Goal: Find specific page/section

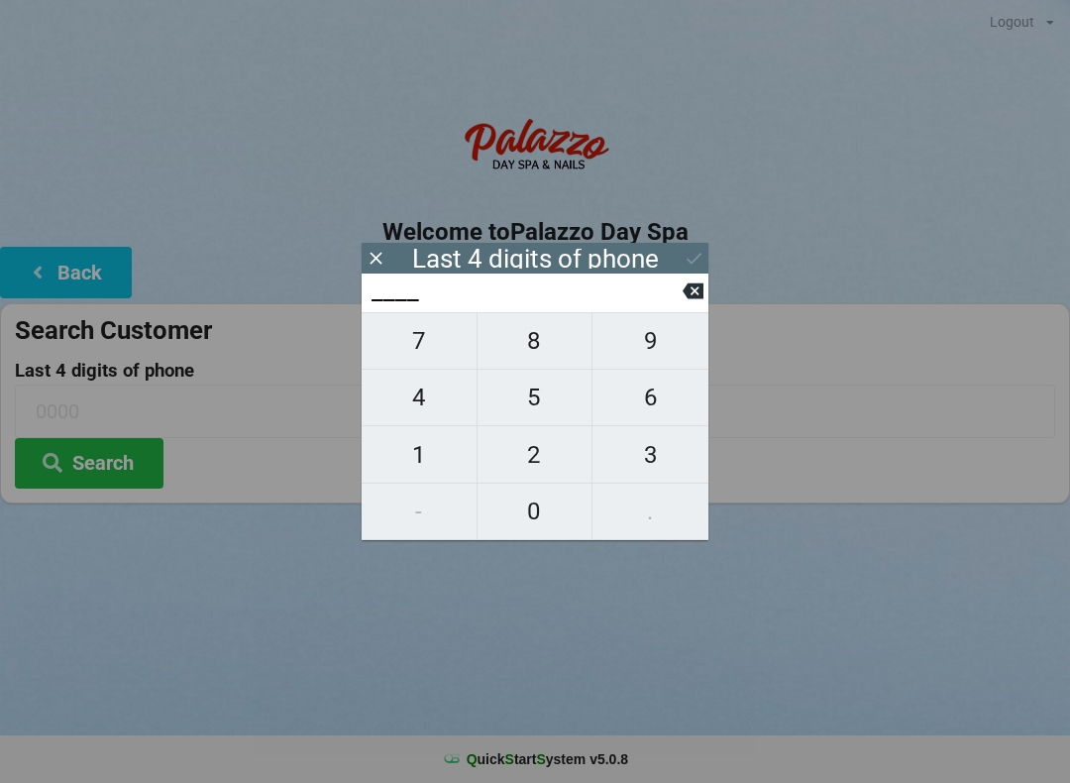
click at [438, 345] on span "7" at bounding box center [419, 341] width 115 height 42
type input "7___"
click at [695, 298] on icon at bounding box center [693, 290] width 21 height 21
type input "____"
click at [422, 449] on span "1" at bounding box center [419, 455] width 115 height 42
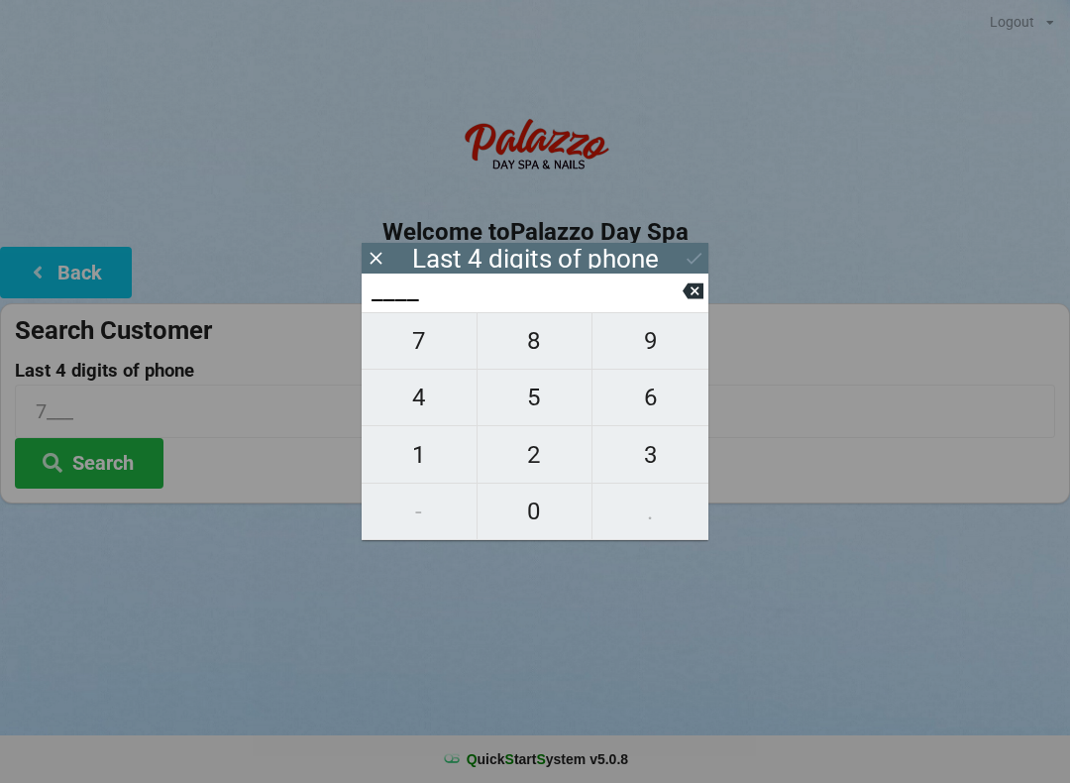
type input "1___"
click at [658, 389] on span "6" at bounding box center [651, 398] width 116 height 42
type input "16__"
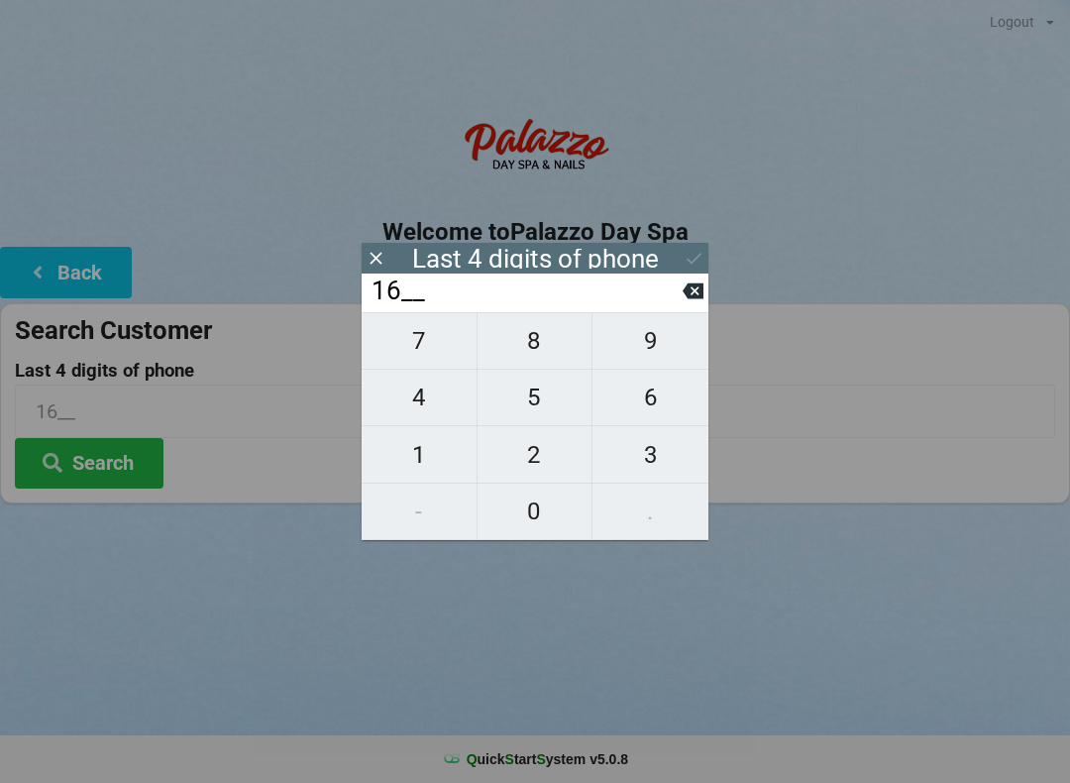
click at [421, 457] on span "1" at bounding box center [419, 455] width 115 height 42
type input "161_"
click at [657, 338] on span "9" at bounding box center [651, 341] width 116 height 42
type input "1619"
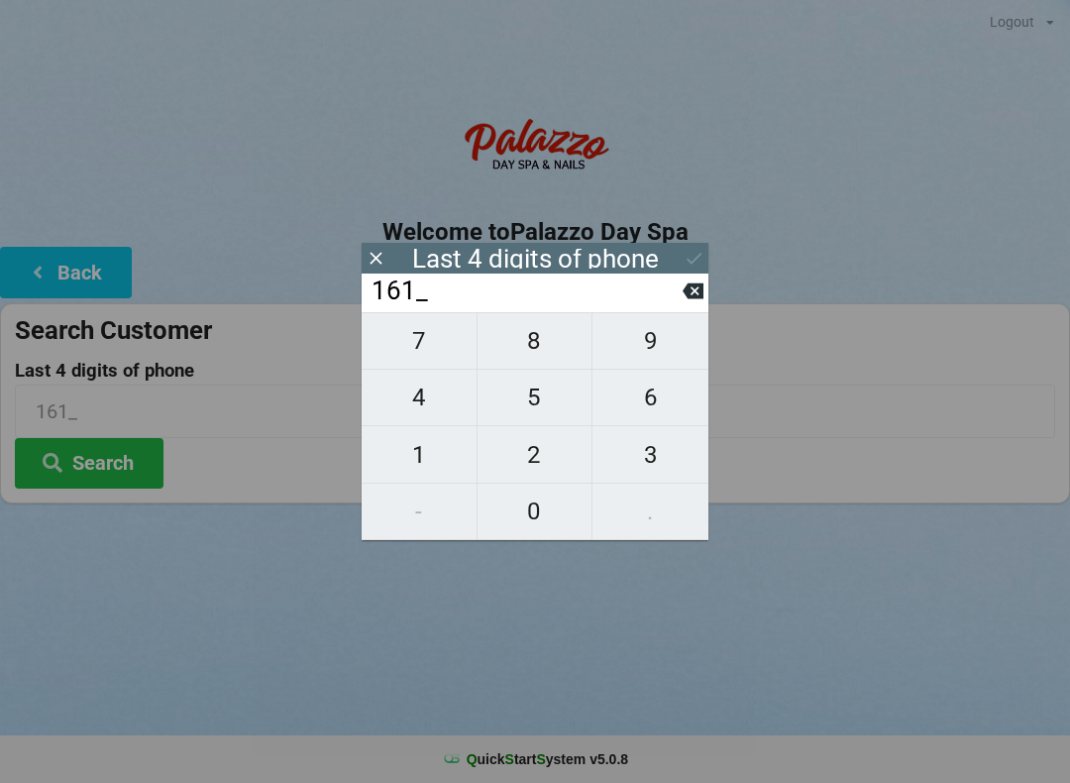
type input "1619"
click at [698, 253] on icon at bounding box center [694, 258] width 21 height 21
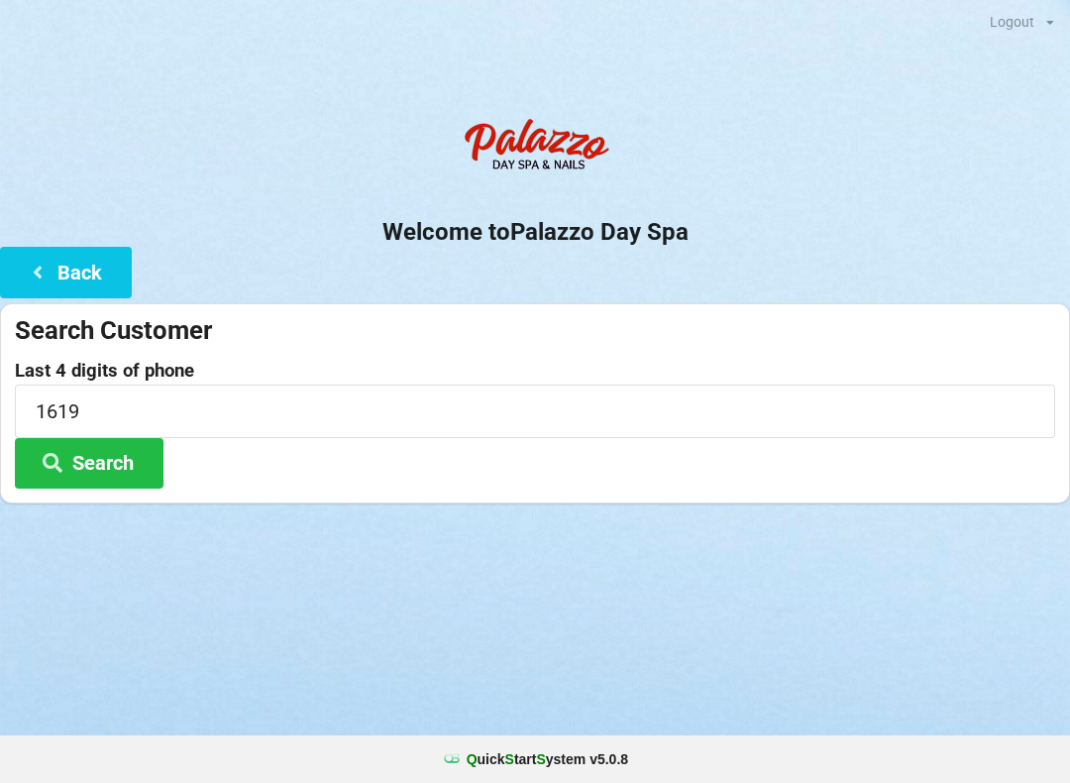
click at [132, 462] on button "Search" at bounding box center [89, 463] width 149 height 51
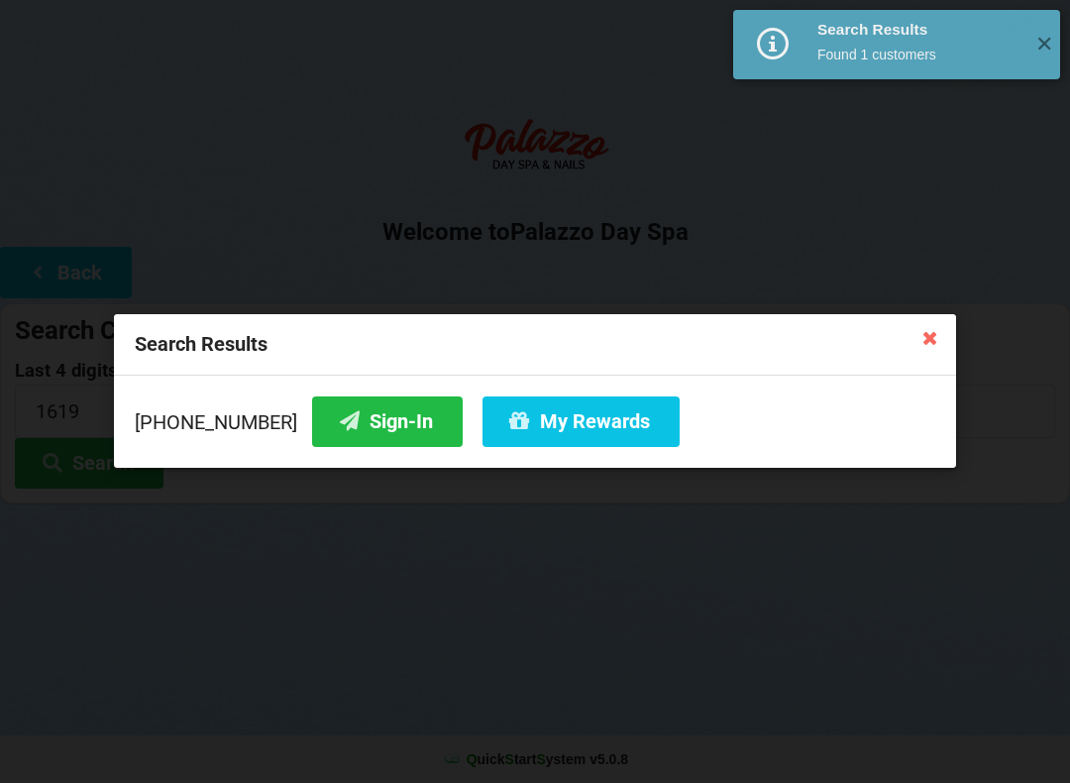
click at [342, 419] on button "Sign-In" at bounding box center [387, 421] width 151 height 51
